Goal: Information Seeking & Learning: Learn about a topic

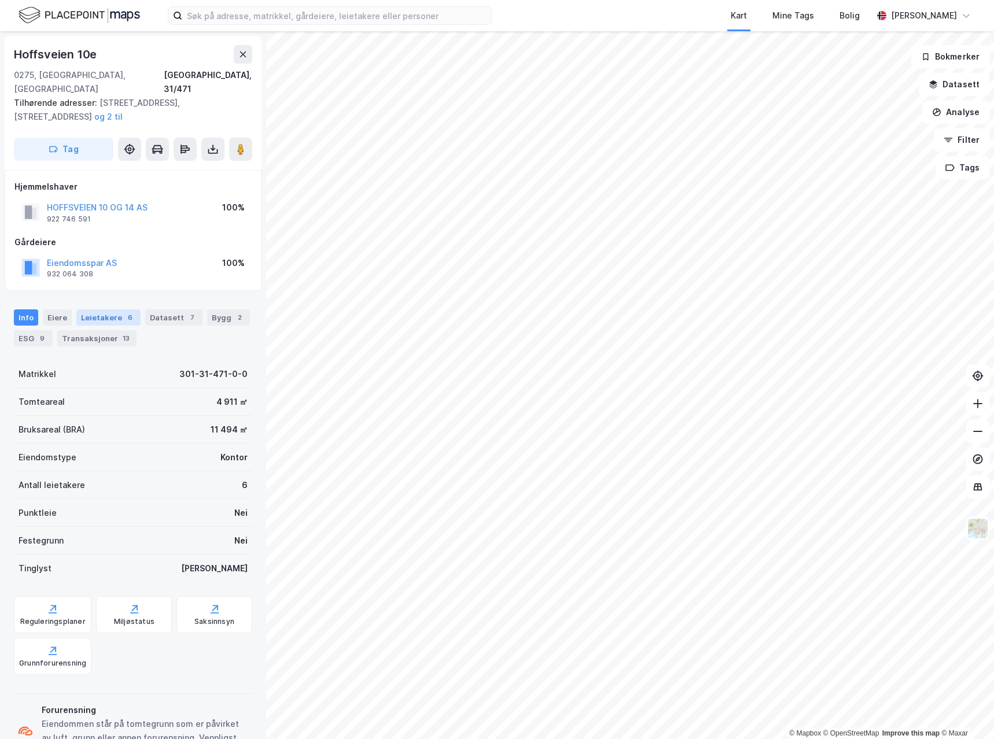
click at [101, 310] on div "Leietakere 6" at bounding box center [108, 318] width 64 height 16
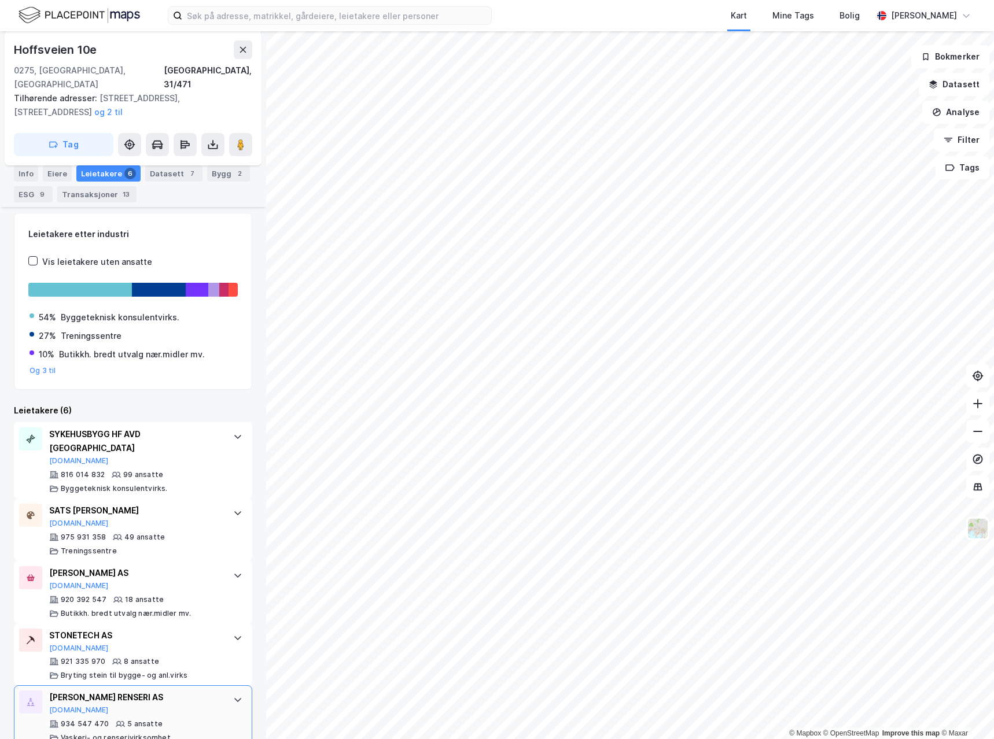
scroll to position [205, 0]
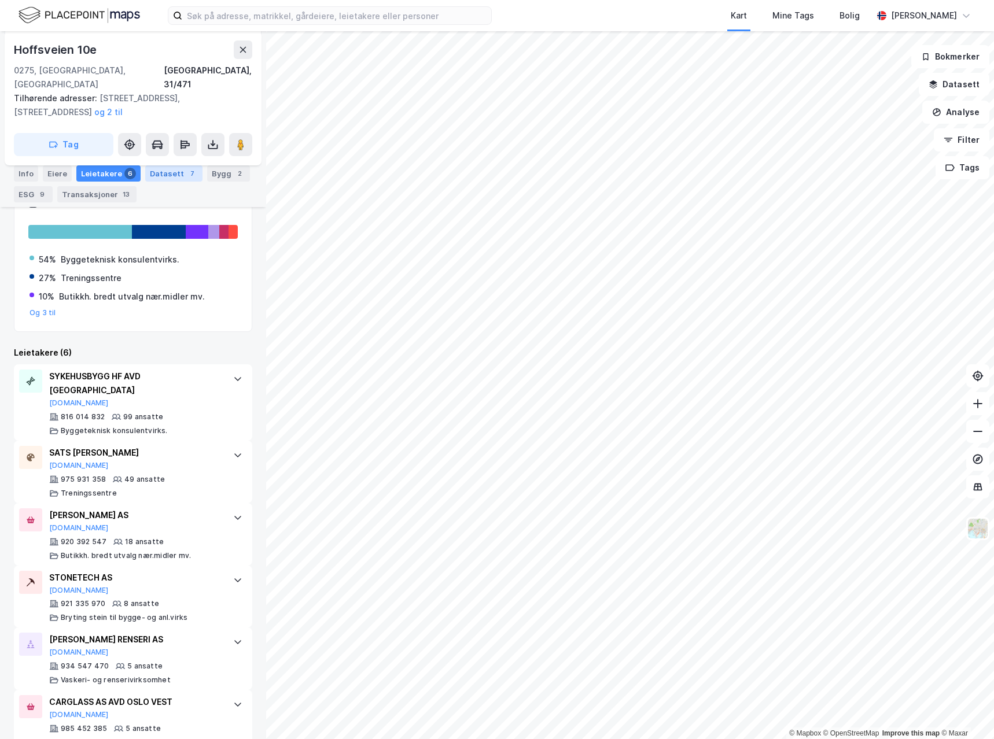
click at [173, 176] on div "Datasett 7" at bounding box center [173, 173] width 57 height 16
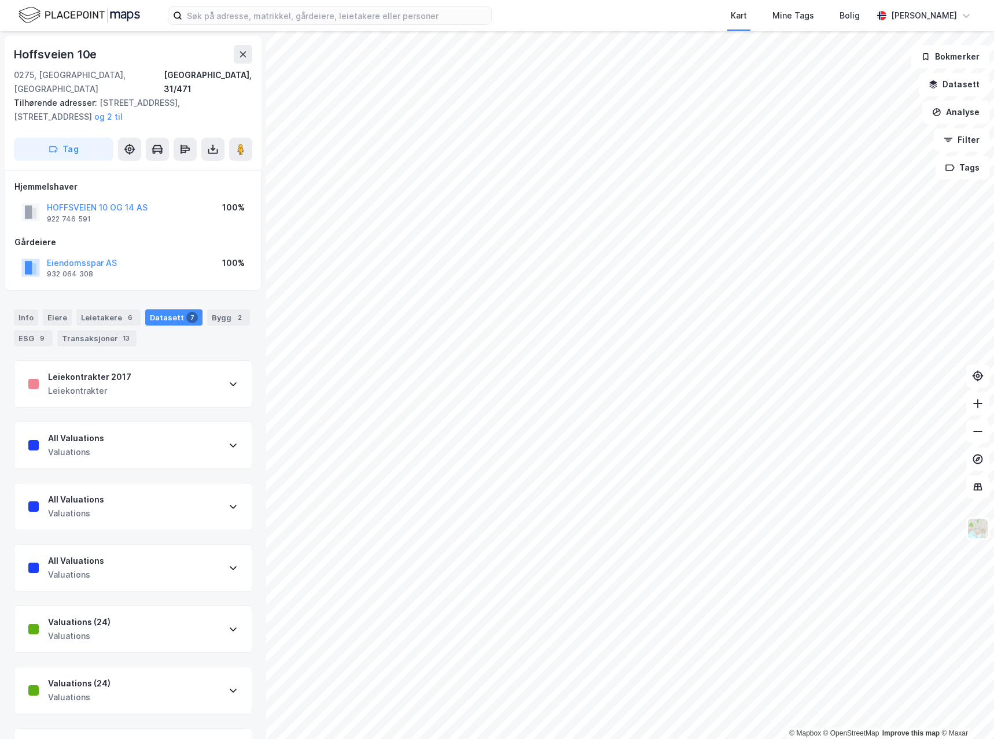
scroll to position [36, 0]
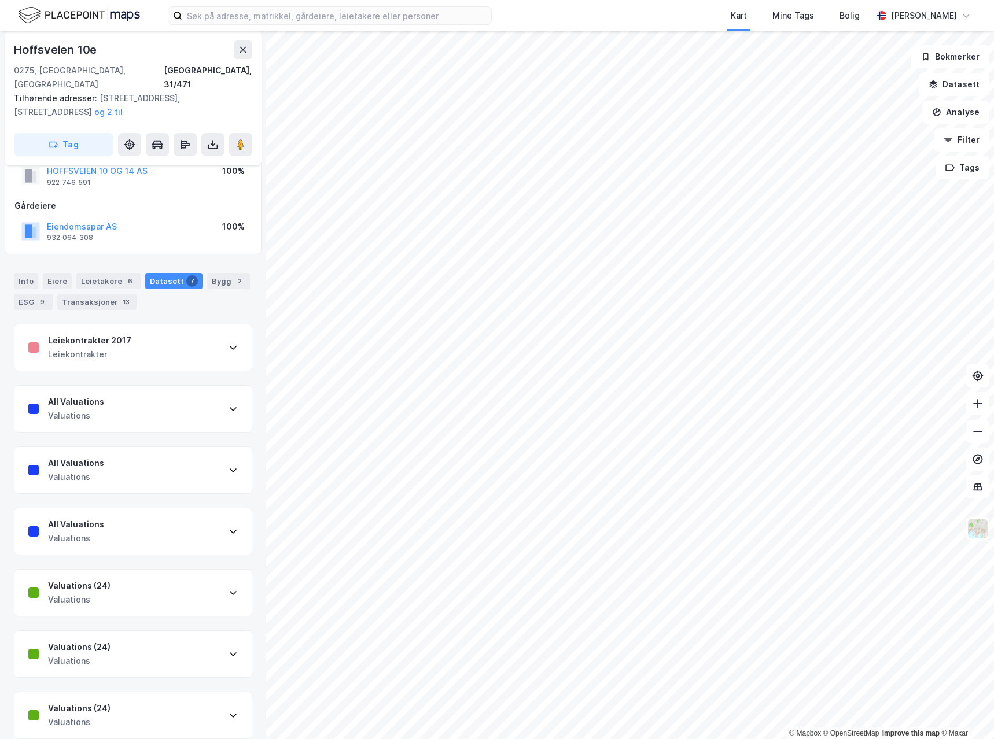
click at [229, 588] on icon at bounding box center [233, 592] width 9 height 9
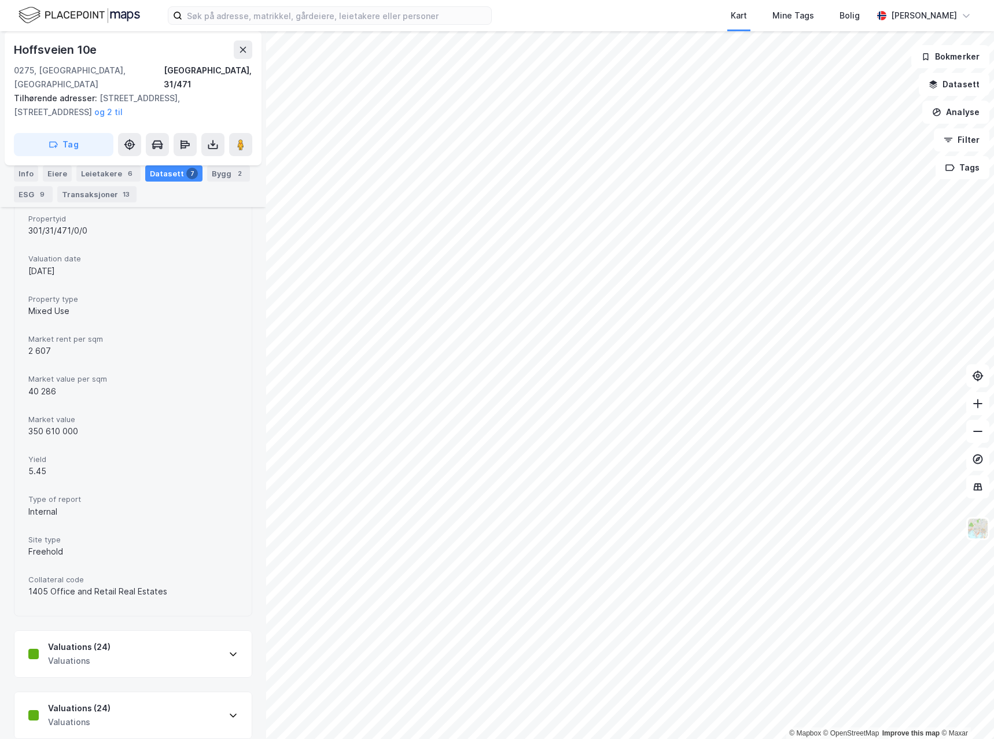
scroll to position [109, 0]
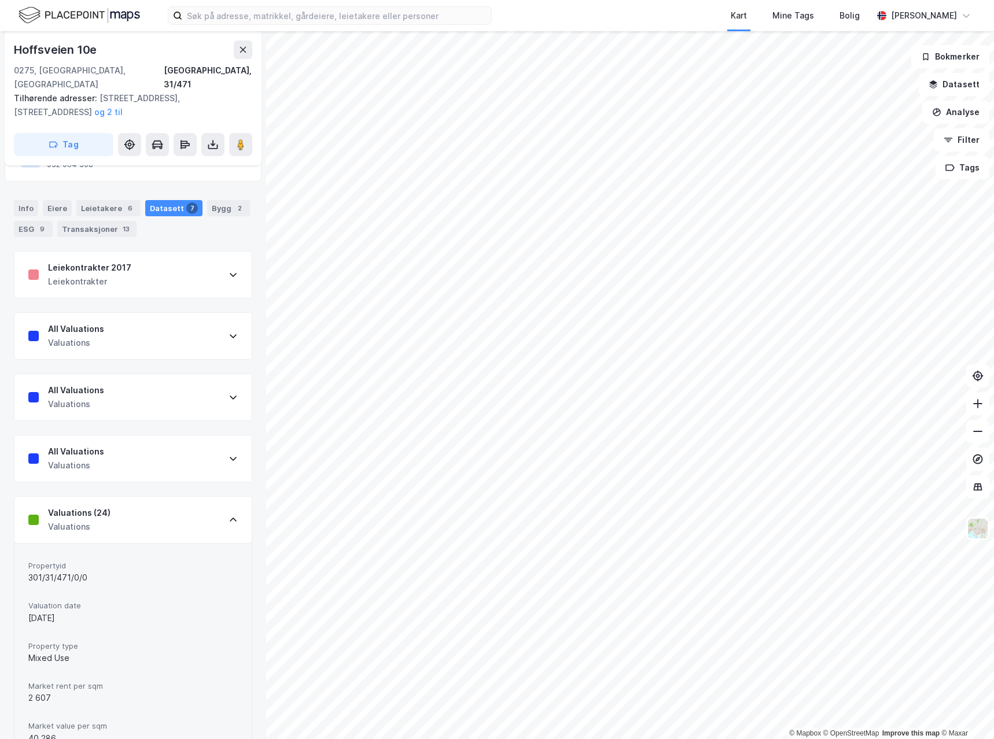
click at [229, 516] on icon at bounding box center [233, 520] width 9 height 9
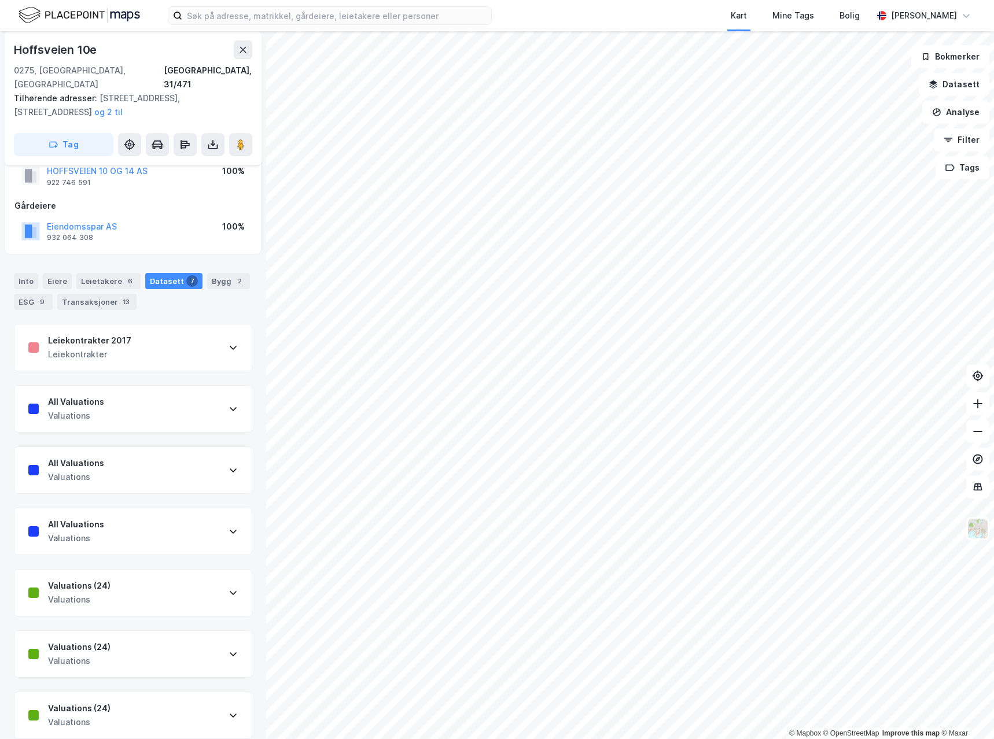
click at [229, 588] on icon at bounding box center [233, 592] width 9 height 9
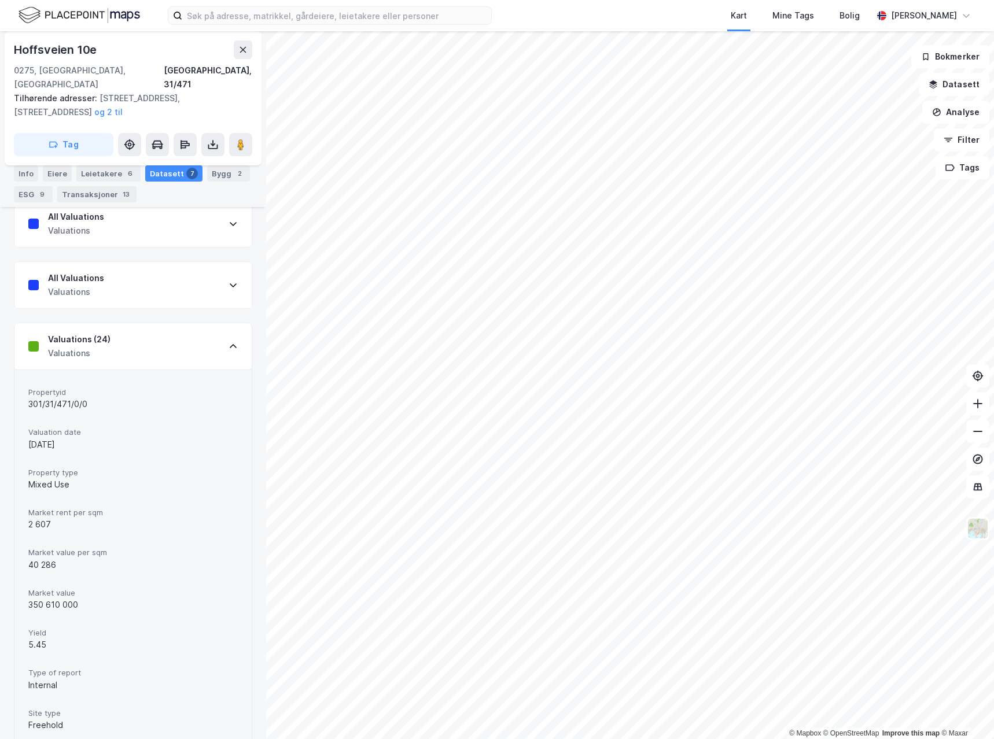
scroll to position [457, 0]
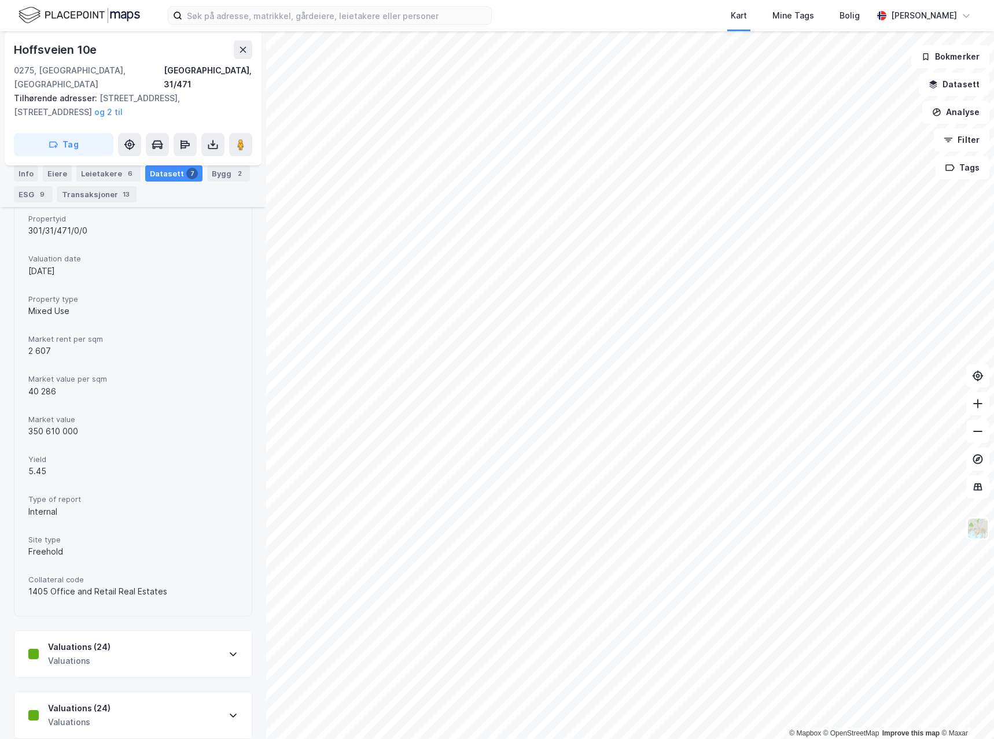
click at [229, 650] on icon at bounding box center [233, 654] width 9 height 9
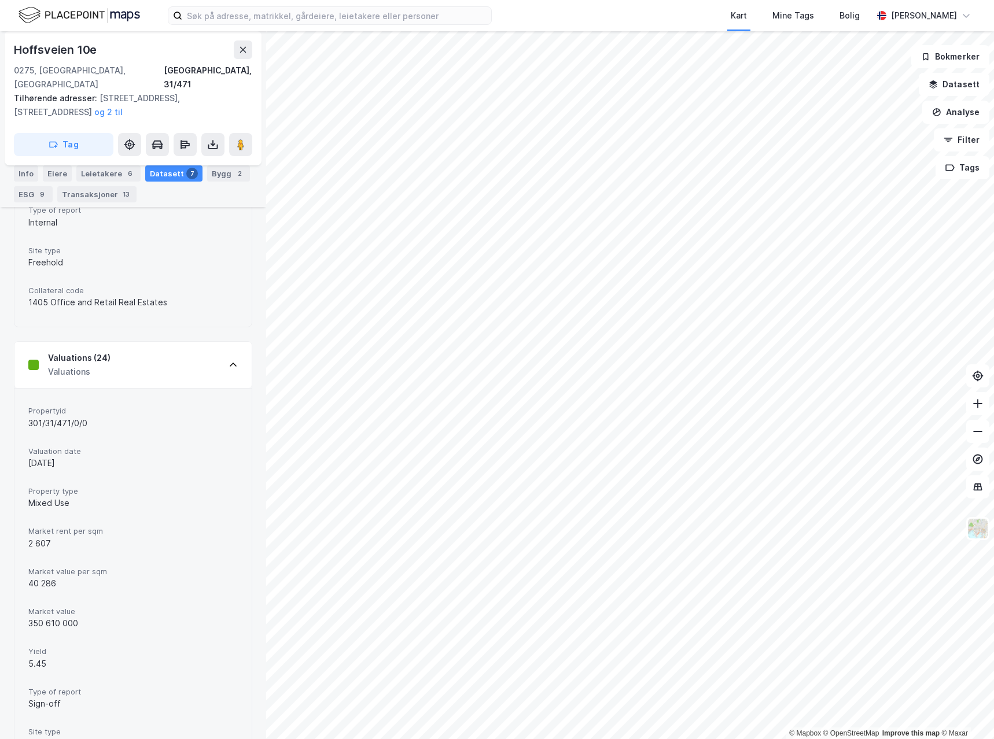
scroll to position [804, 0]
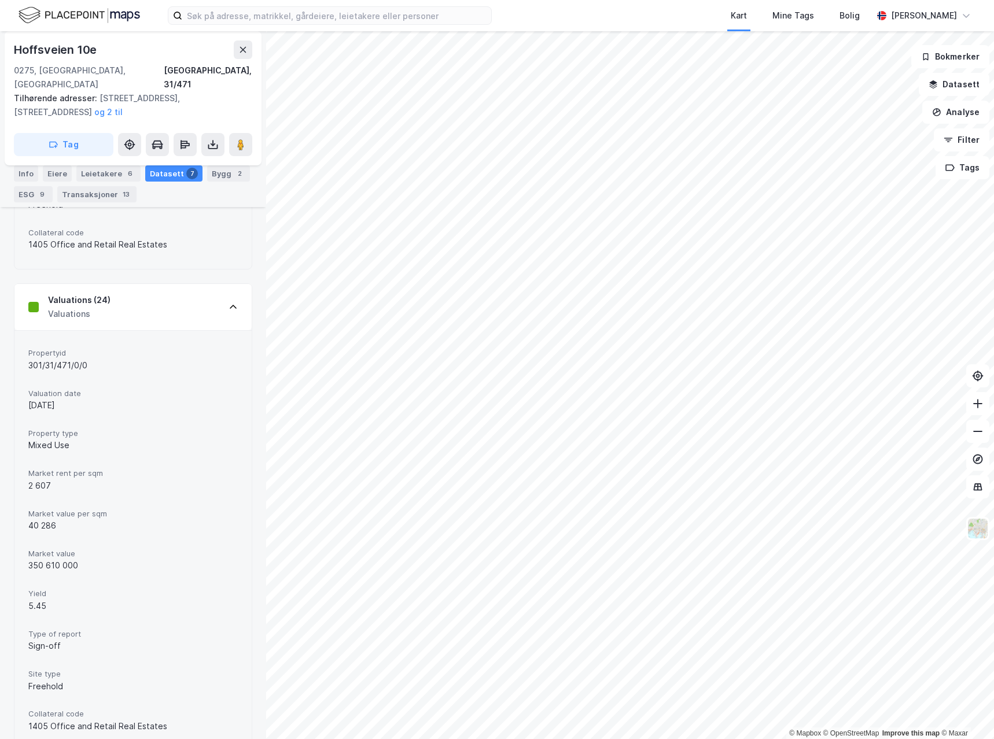
click at [229, 303] on icon at bounding box center [233, 307] width 9 height 9
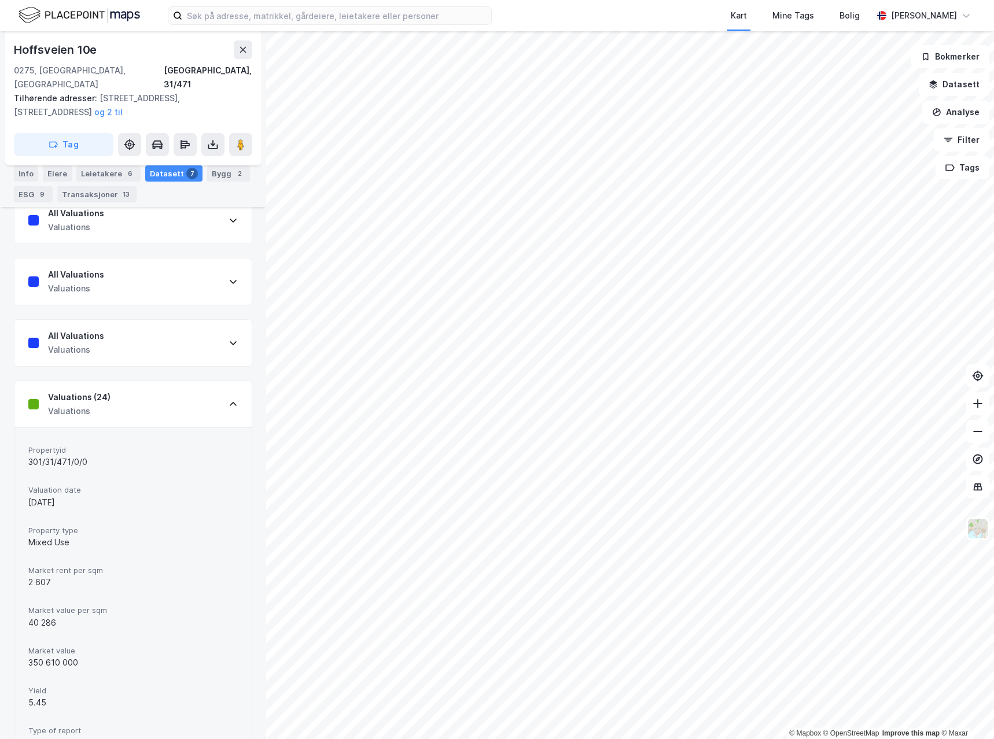
scroll to position [167, 0]
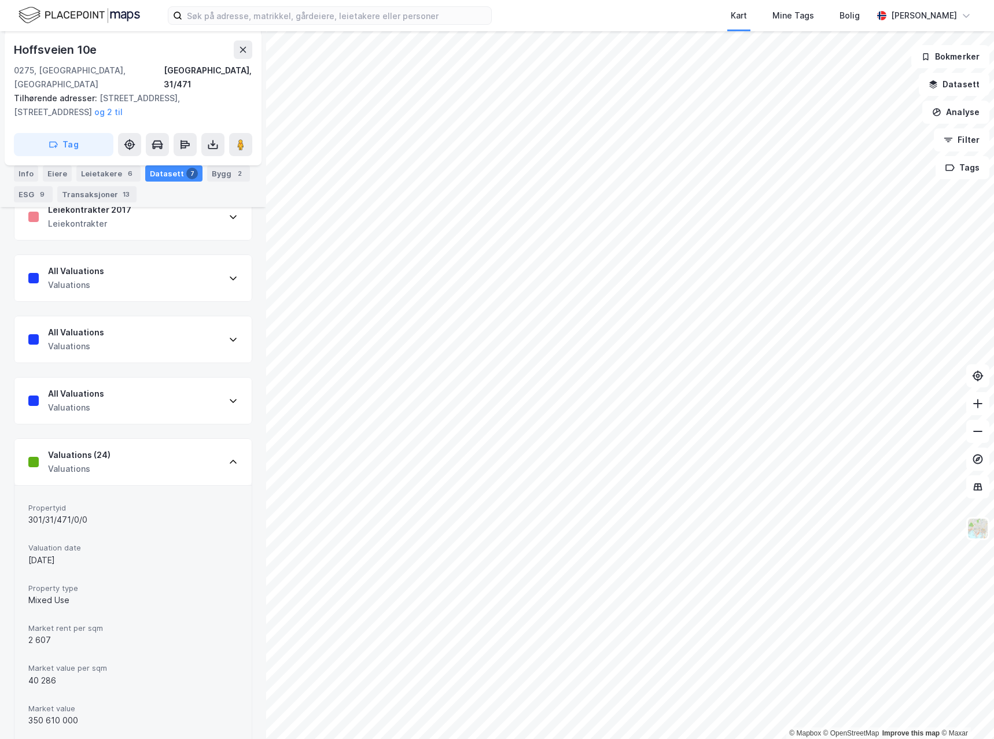
click at [229, 458] on icon at bounding box center [233, 462] width 9 height 9
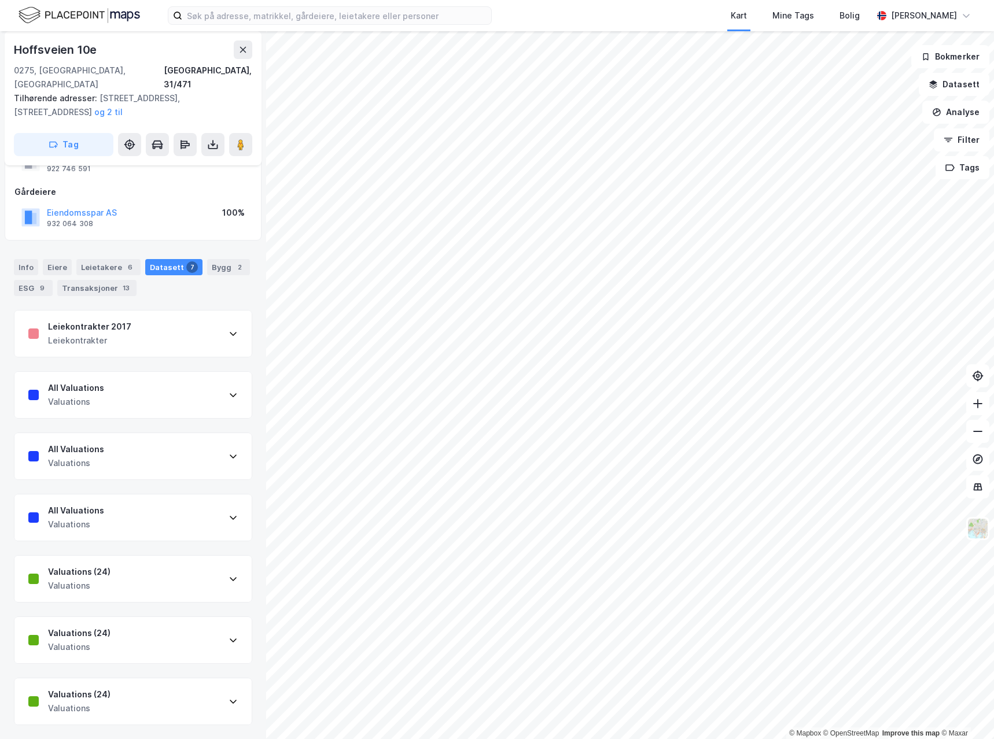
scroll to position [36, 0]
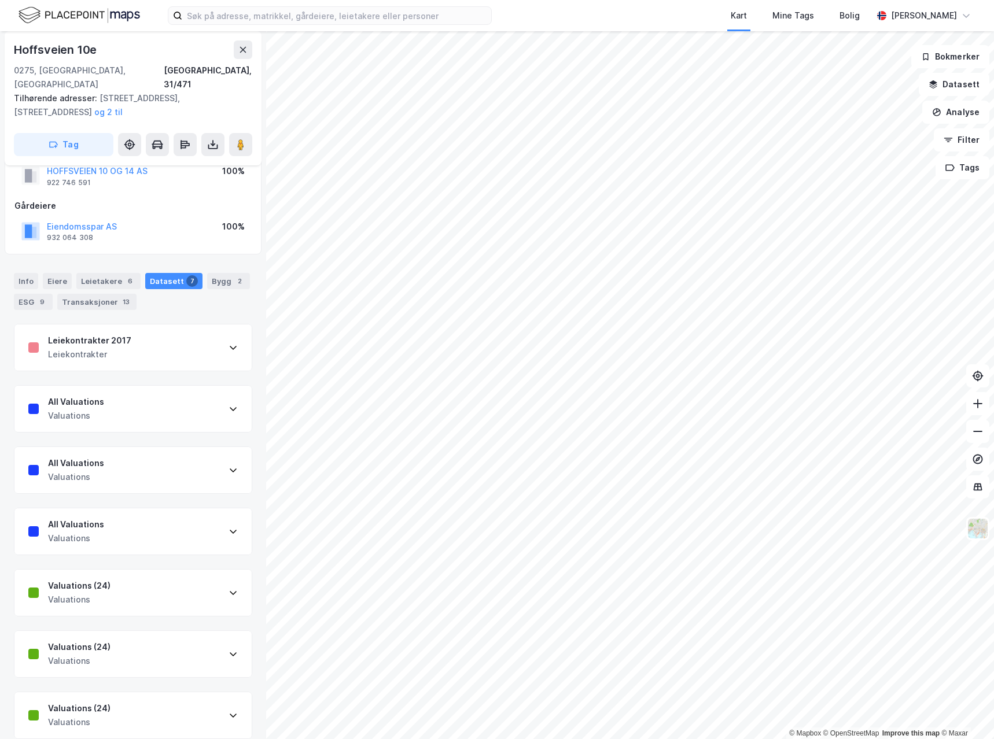
click at [226, 389] on div "All Valuations Valuations" at bounding box center [132, 409] width 237 height 46
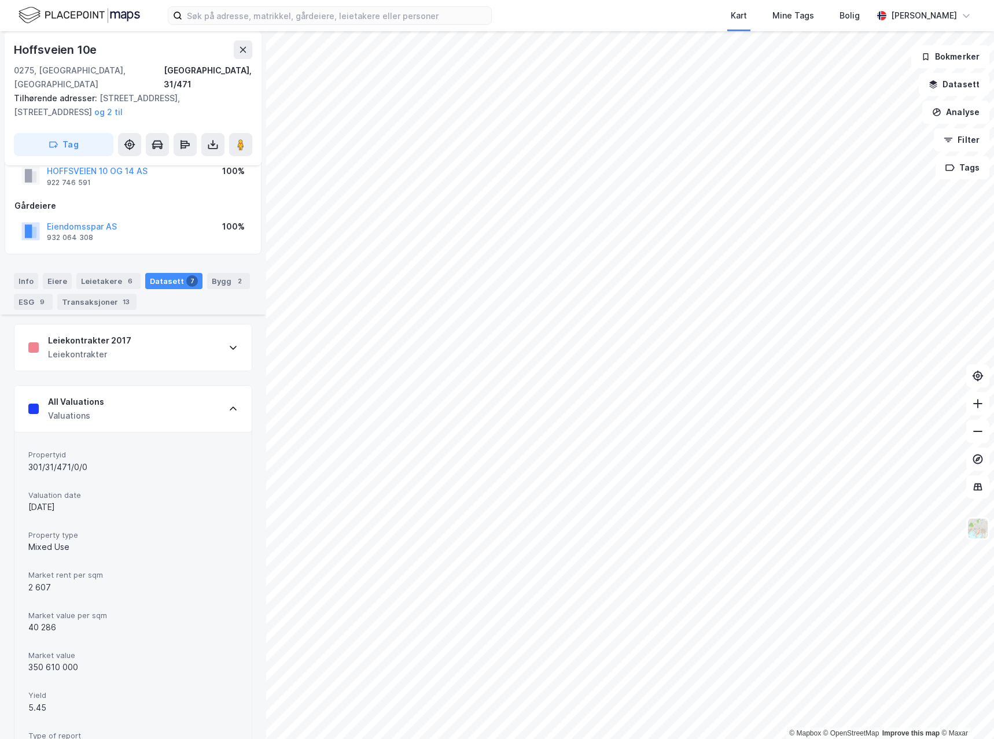
scroll to position [167, 0]
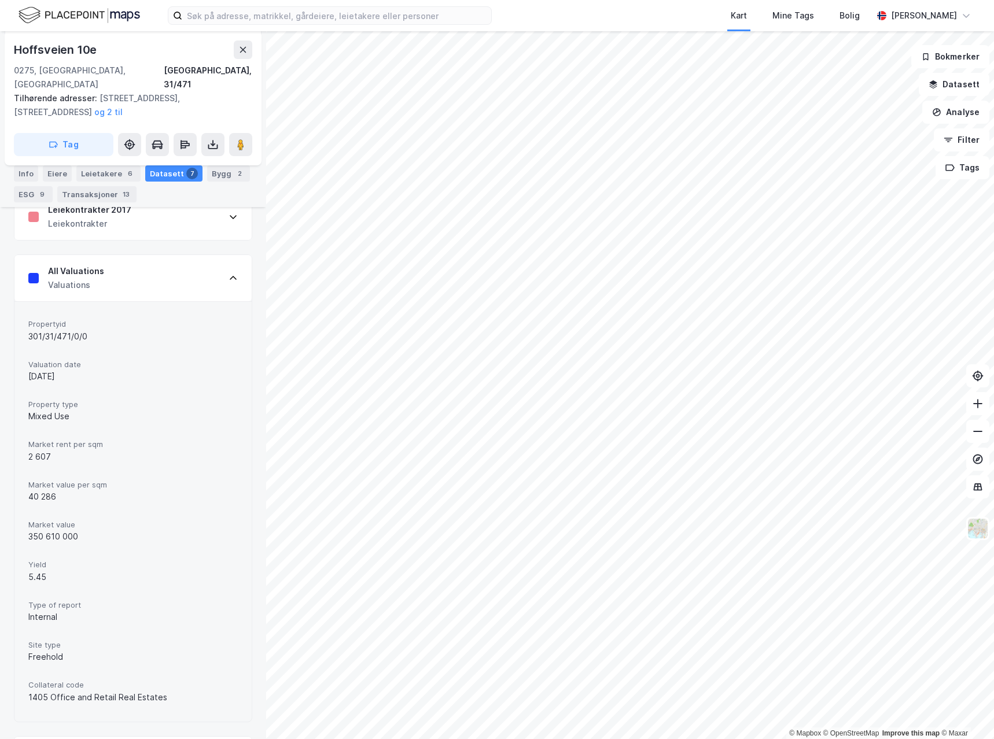
click at [230, 260] on div "All Valuations Valuations" at bounding box center [132, 278] width 237 height 46
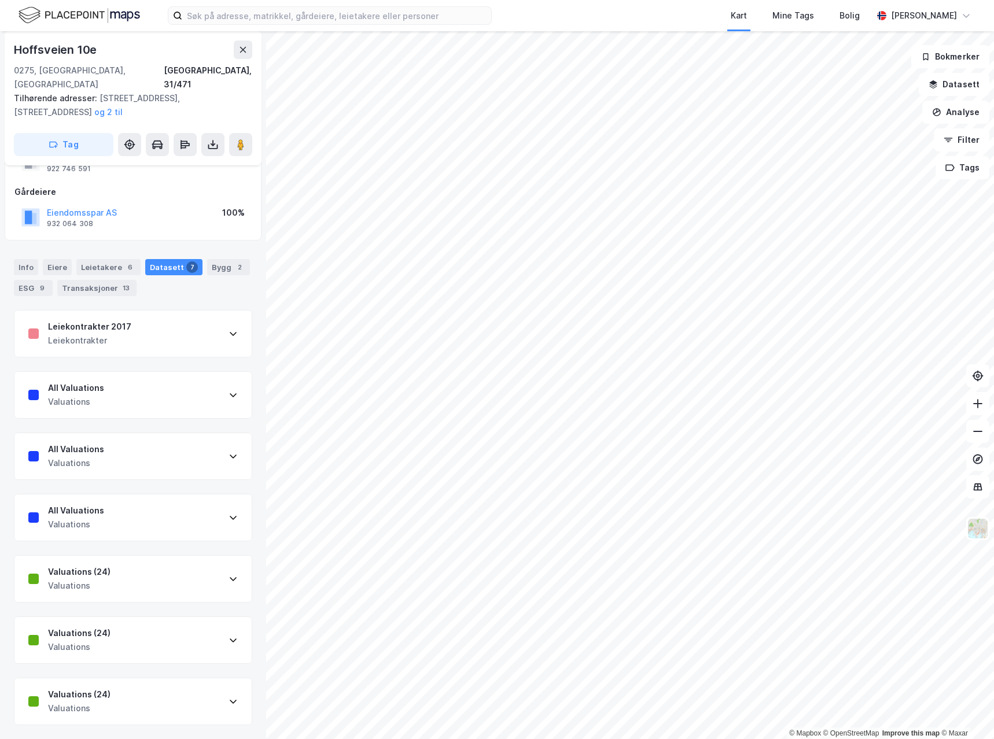
scroll to position [36, 0]
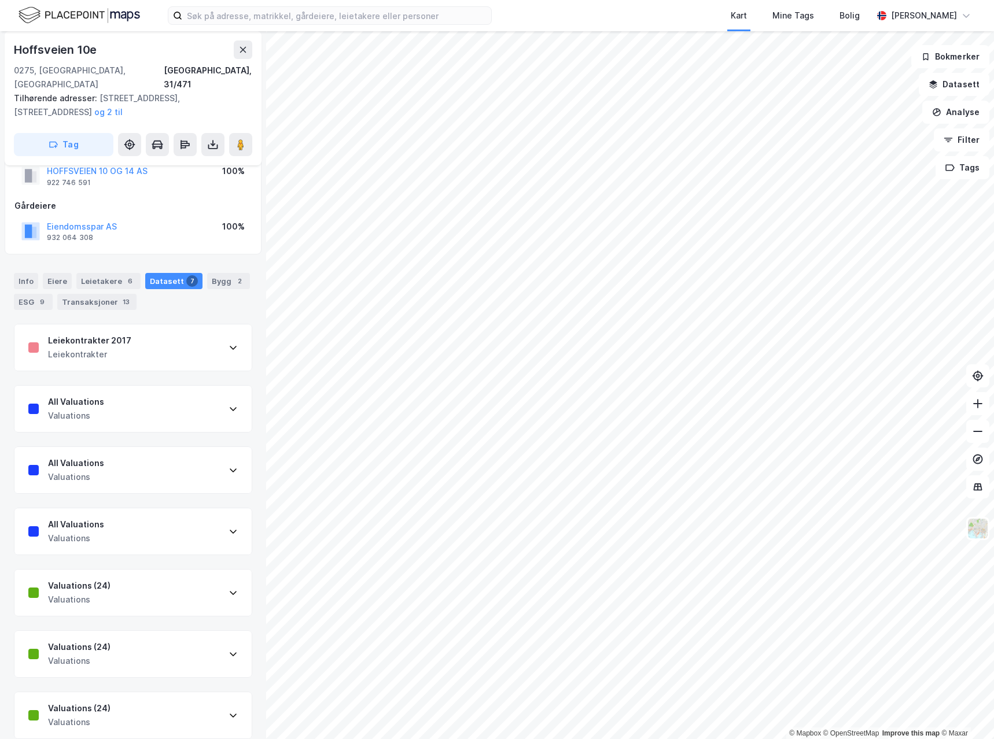
click at [231, 702] on div "Valuations (24) Valuations" at bounding box center [132, 716] width 237 height 46
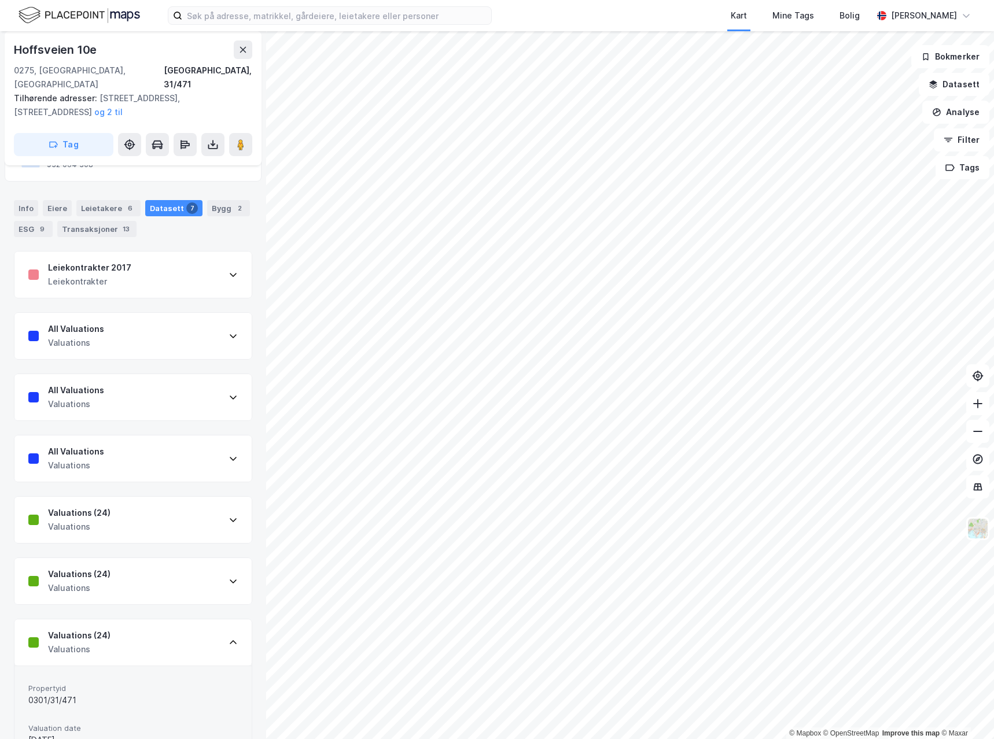
scroll to position [0, 0]
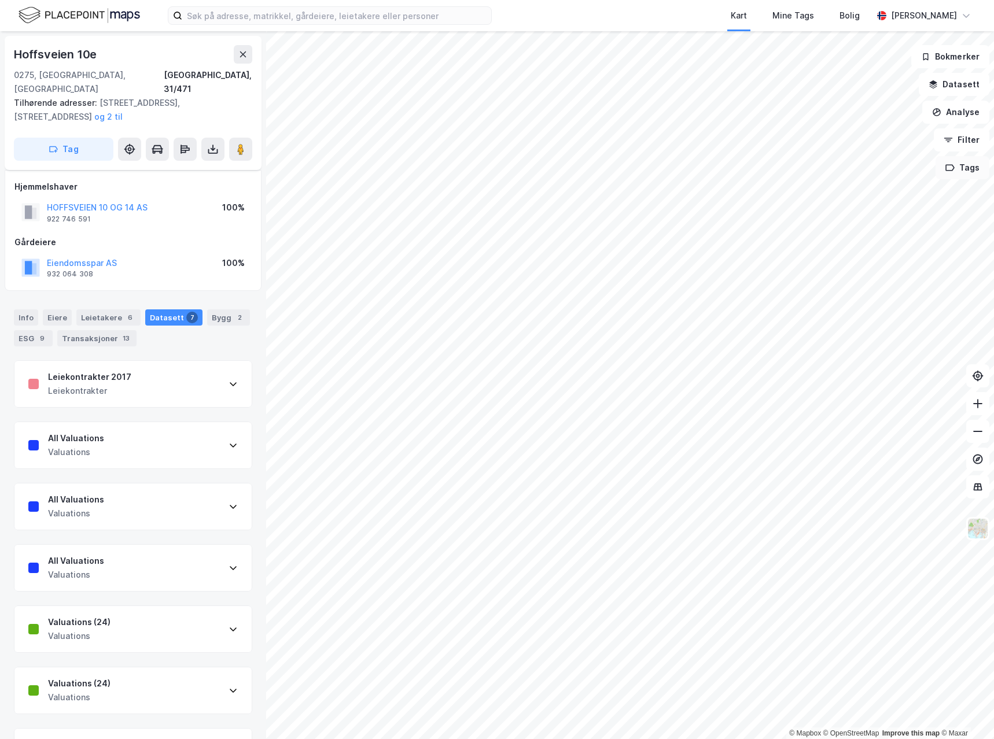
scroll to position [36, 0]
